Goal: Information Seeking & Learning: Compare options

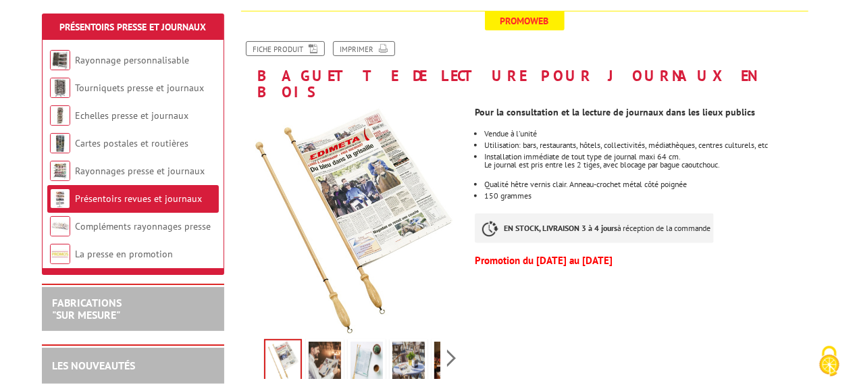
scroll to position [164, 0]
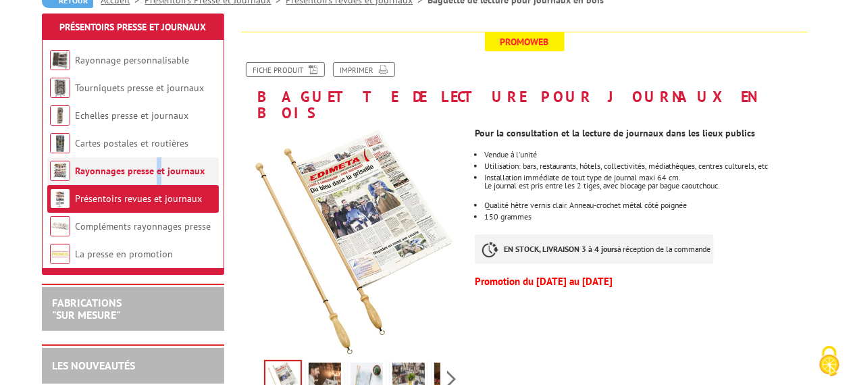
click at [161, 178] on li "Rayonnages presse et journaux" at bounding box center [132, 171] width 171 height 28
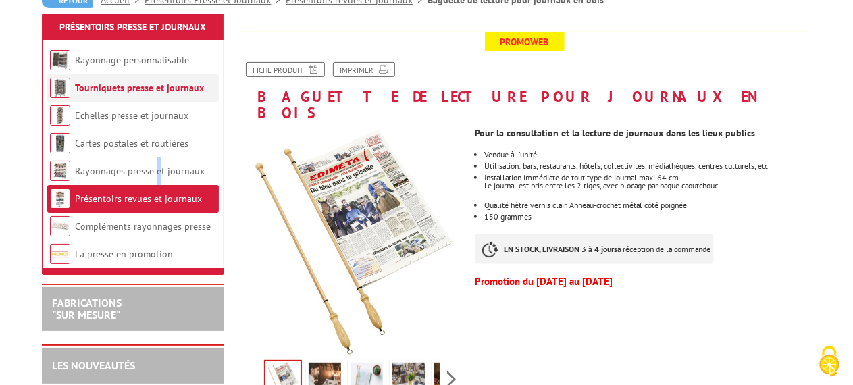
click at [149, 92] on link "Tourniquets presse et journaux" at bounding box center [139, 88] width 129 height 12
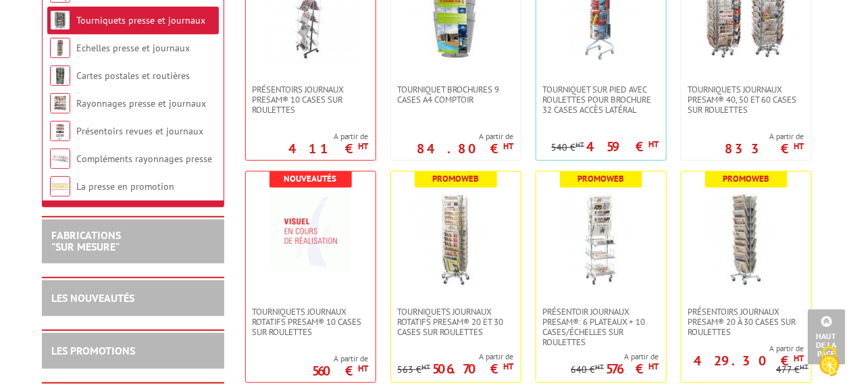
scroll to position [270, 0]
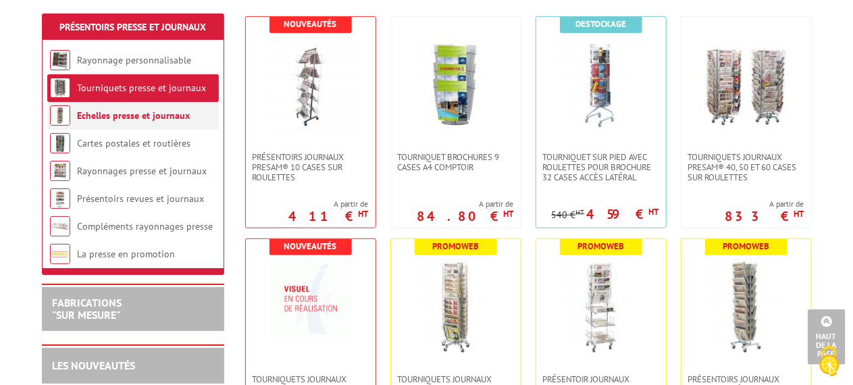
click at [178, 123] on li "Echelles presse et journaux" at bounding box center [132, 116] width 171 height 28
click at [161, 116] on link "Echelles presse et journaux" at bounding box center [133, 115] width 113 height 12
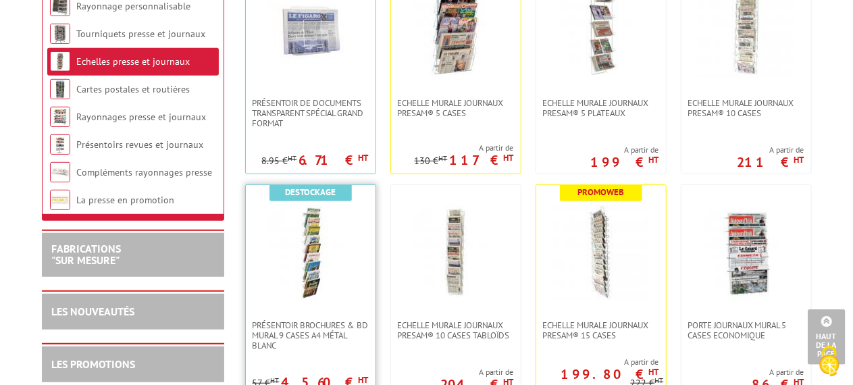
scroll to position [338, 0]
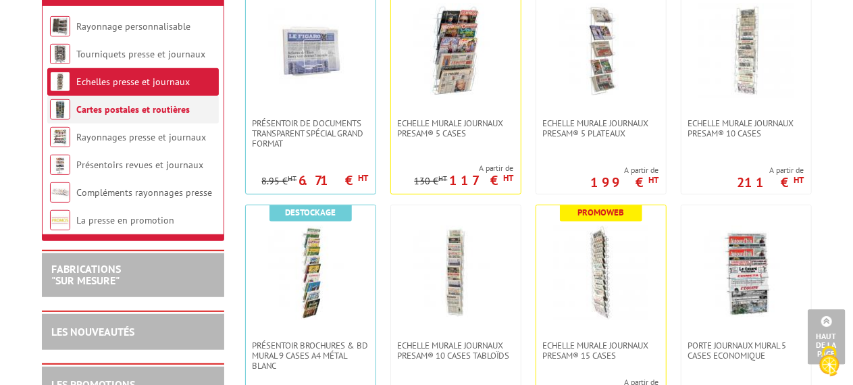
click at [183, 124] on li "Cartes postales et routières" at bounding box center [132, 110] width 171 height 28
click at [188, 124] on li "Cartes postales et routières" at bounding box center [132, 110] width 171 height 28
click at [180, 115] on link "Cartes postales et routières" at bounding box center [133, 109] width 113 height 12
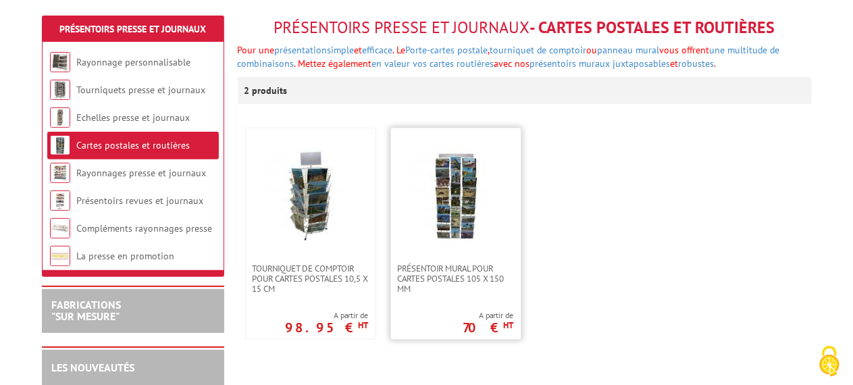
scroll to position [203, 0]
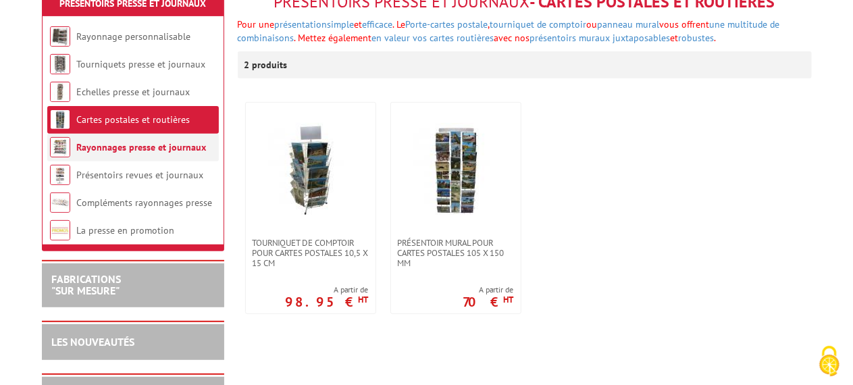
click at [176, 138] on li "Rayonnages presse et journaux" at bounding box center [132, 148] width 171 height 28
click at [159, 141] on link "Rayonnages presse et journaux" at bounding box center [142, 147] width 130 height 12
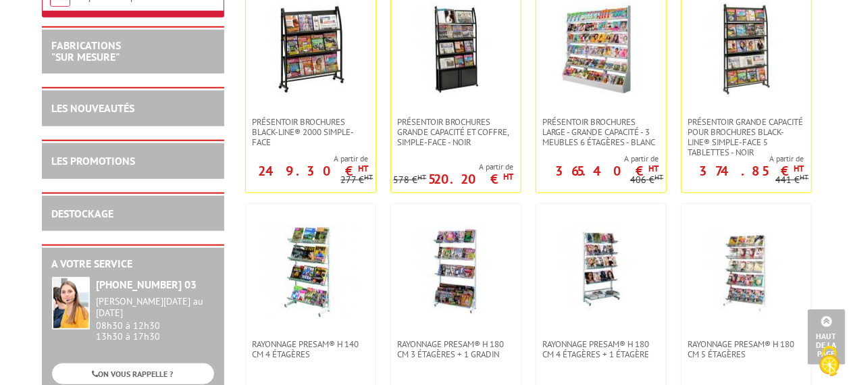
scroll to position [473, 0]
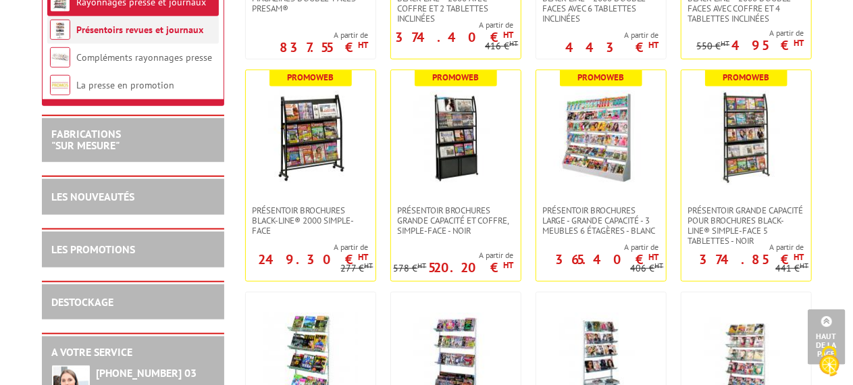
click at [149, 44] on li "Présentoirs revues et journaux" at bounding box center [132, 30] width 171 height 28
click at [167, 44] on li "Présentoirs revues et journaux" at bounding box center [132, 30] width 171 height 28
click at [169, 36] on link "Présentoirs revues et journaux" at bounding box center [140, 30] width 127 height 12
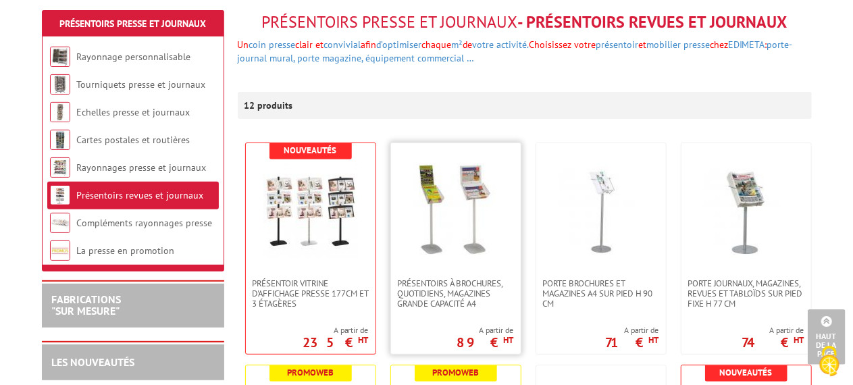
scroll to position [30, 0]
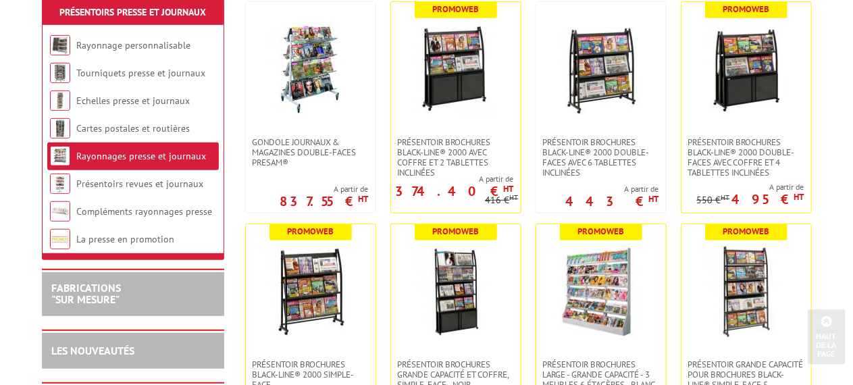
scroll to position [319, 0]
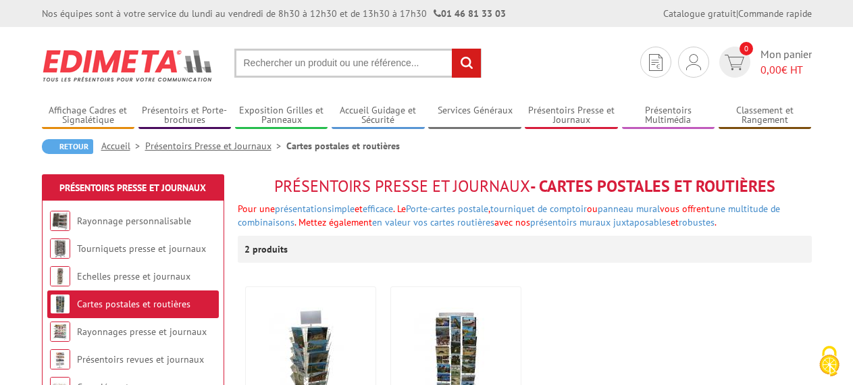
scroll to position [203, 0]
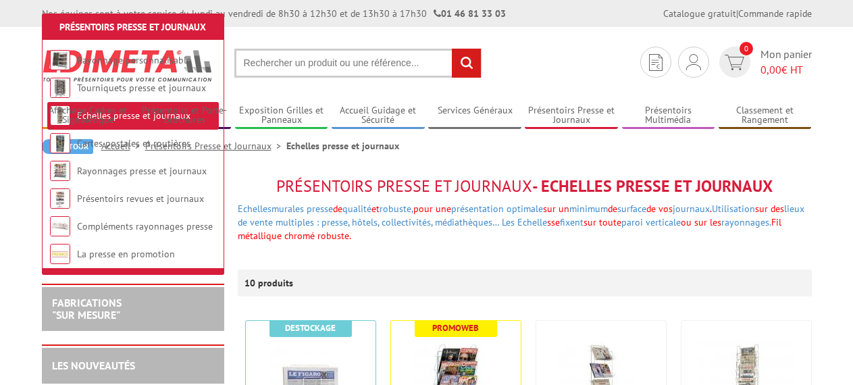
scroll to position [184, 0]
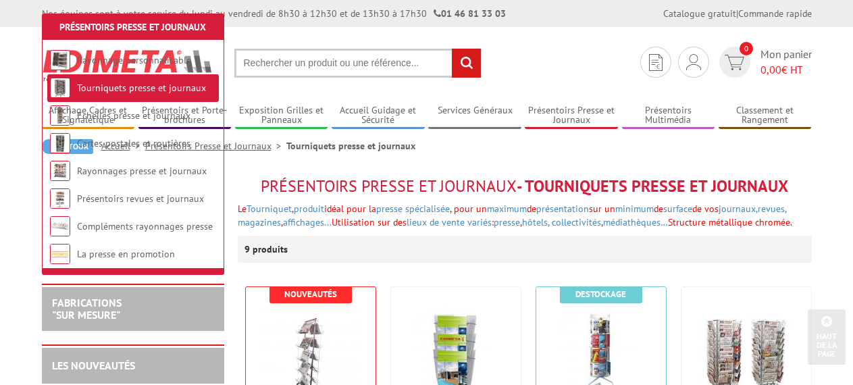
scroll to position [270, 0]
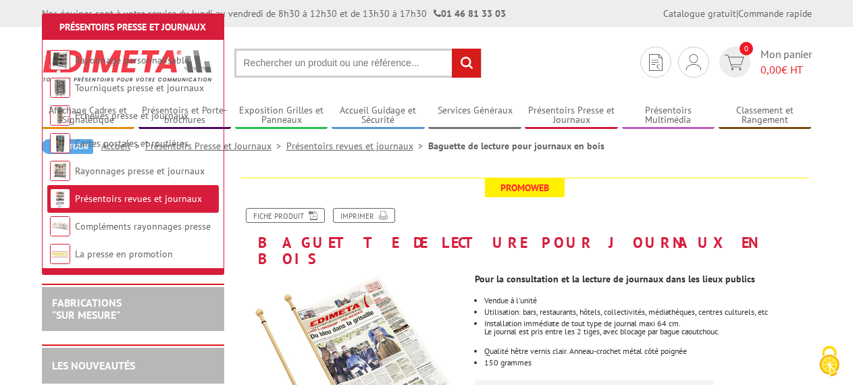
scroll to position [164, 0]
